Goal: Task Accomplishment & Management: Use online tool/utility

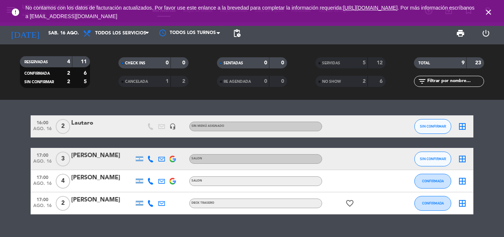
scroll to position [14, 0]
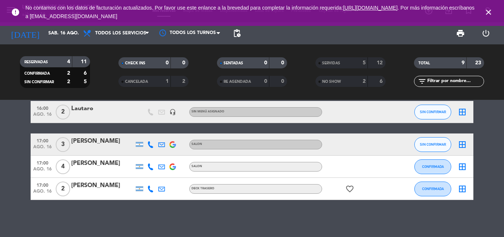
click at [93, 102] on div "16:00 [DATE] 2 [PERSON_NAME] headset_mic Sin menú asignado SIN CONFIRMAR border…" at bounding box center [252, 112] width 443 height 22
click at [91, 108] on div "Lautaro" at bounding box center [102, 109] width 63 height 10
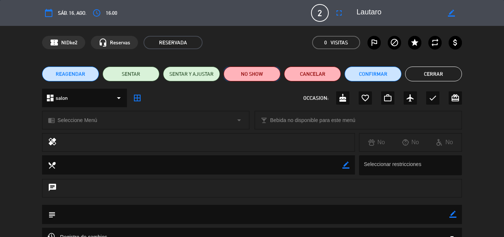
click at [265, 73] on button "NO SHOW" at bounding box center [252, 73] width 57 height 15
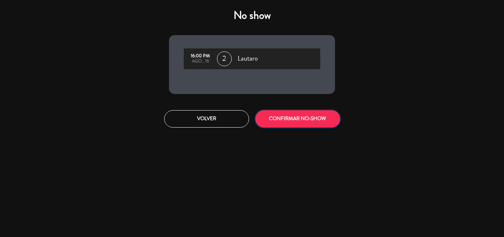
click at [280, 117] on button "CONFIRMAR NO-SHOW" at bounding box center [297, 118] width 85 height 17
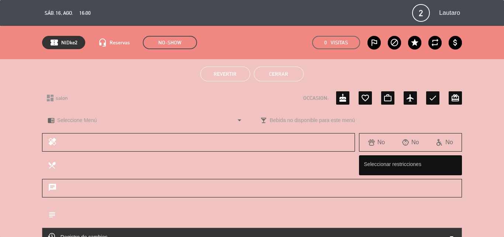
click at [299, 78] on button "Cerrar" at bounding box center [279, 73] width 50 height 15
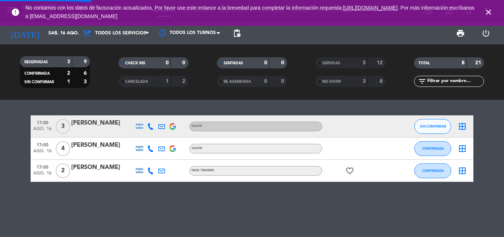
scroll to position [0, 0]
click at [119, 128] on div at bounding box center [102, 131] width 63 height 6
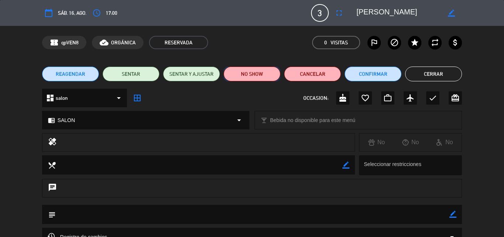
click at [272, 76] on button "NO SHOW" at bounding box center [252, 73] width 57 height 15
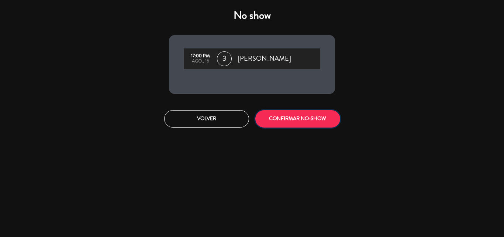
click at [283, 112] on button "CONFIRMAR NO-SHOW" at bounding box center [297, 118] width 85 height 17
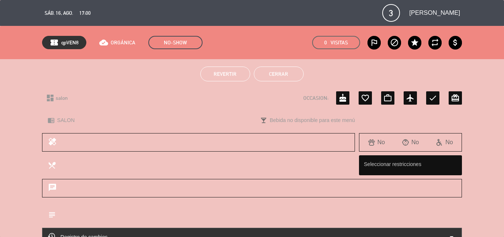
click at [273, 72] on button "Cerrar" at bounding box center [279, 73] width 50 height 15
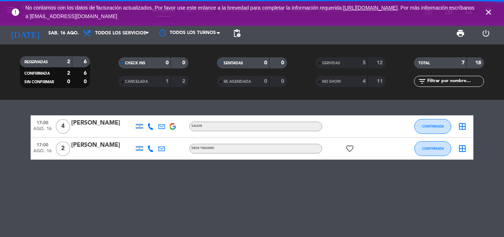
click at [109, 130] on div at bounding box center [102, 131] width 63 height 6
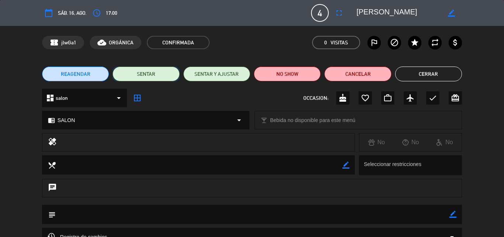
click at [166, 74] on button "SENTAR" at bounding box center [146, 73] width 67 height 15
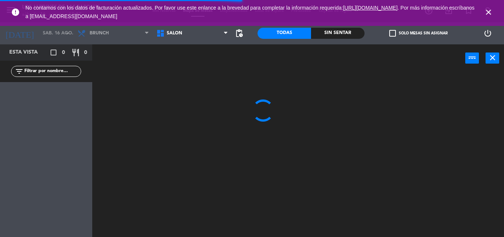
click at [493, 13] on icon "close" at bounding box center [488, 12] width 9 height 9
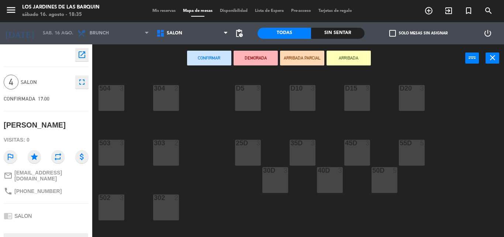
click at [256, 99] on div "D5 3" at bounding box center [248, 98] width 26 height 26
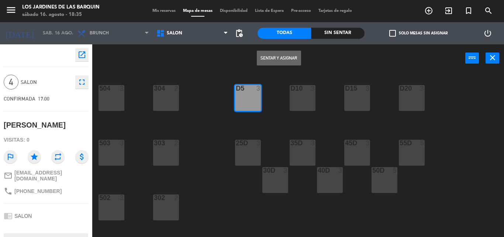
click at [300, 97] on div "D10 3" at bounding box center [303, 98] width 26 height 26
click at [283, 66] on div "Sentar y Asignar power_input close" at bounding box center [278, 58] width 373 height 28
click at [288, 59] on button "Sentar y Asignar" at bounding box center [279, 58] width 44 height 15
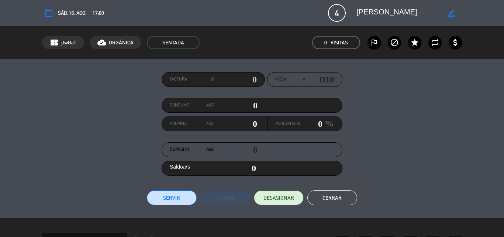
click at [187, 206] on div "Factura # Mesa # D10 Consumo ars 0 Propina ars 0 Porcentaje 0 % Depósito ars 0 …" at bounding box center [252, 138] width 504 height 159
click at [190, 199] on button "Servir" at bounding box center [172, 197] width 50 height 15
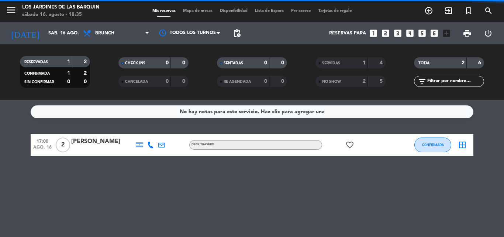
drag, startPoint x: 94, startPoint y: 144, endPoint x: 100, endPoint y: 136, distance: 10.6
click at [100, 136] on div "17:00 [DATE] 2 [PERSON_NAME] DECK TRASERO favorite_border CONFIRMADA border_all" at bounding box center [252, 145] width 443 height 22
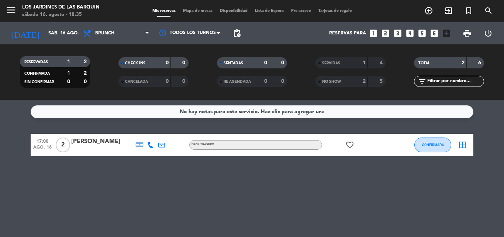
click at [125, 148] on div at bounding box center [102, 150] width 63 height 6
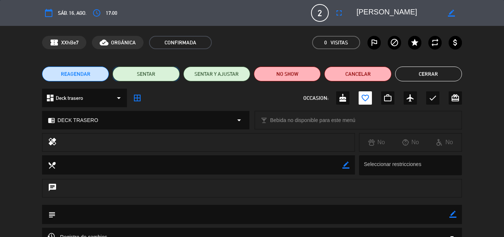
click at [156, 76] on button "SENTAR" at bounding box center [146, 73] width 67 height 15
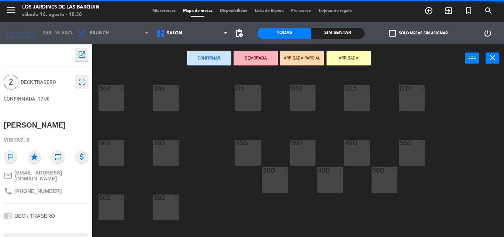
click at [240, 101] on div "D5 3" at bounding box center [248, 98] width 26 height 26
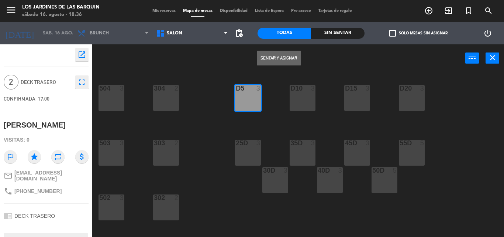
click at [264, 65] on button "Sentar y Asignar" at bounding box center [279, 58] width 44 height 15
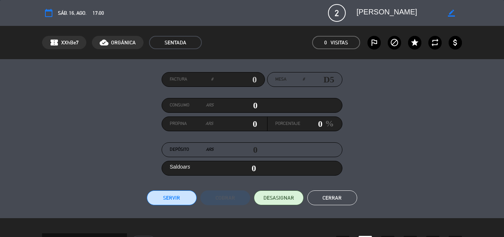
click at [178, 192] on button "Servir" at bounding box center [172, 197] width 50 height 15
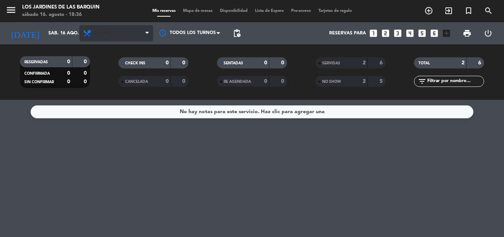
click at [124, 34] on span "Brunch" at bounding box center [116, 33] width 74 height 16
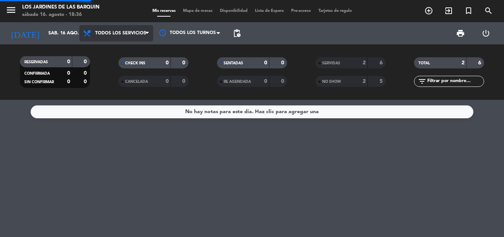
click at [124, 44] on div "Todos los servicios Desayuno Brunch Almuerzo Cena Todos los servicios Todos los…" at bounding box center [116, 33] width 74 height 22
